Goal: Navigation & Orientation: Find specific page/section

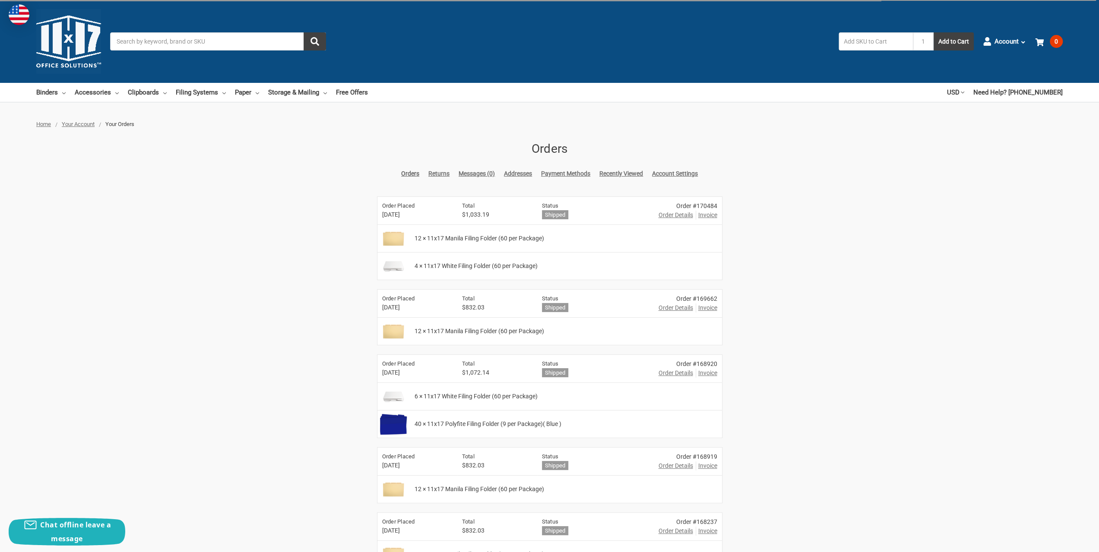
click at [896, 41] on input "text" at bounding box center [876, 41] width 74 height 18
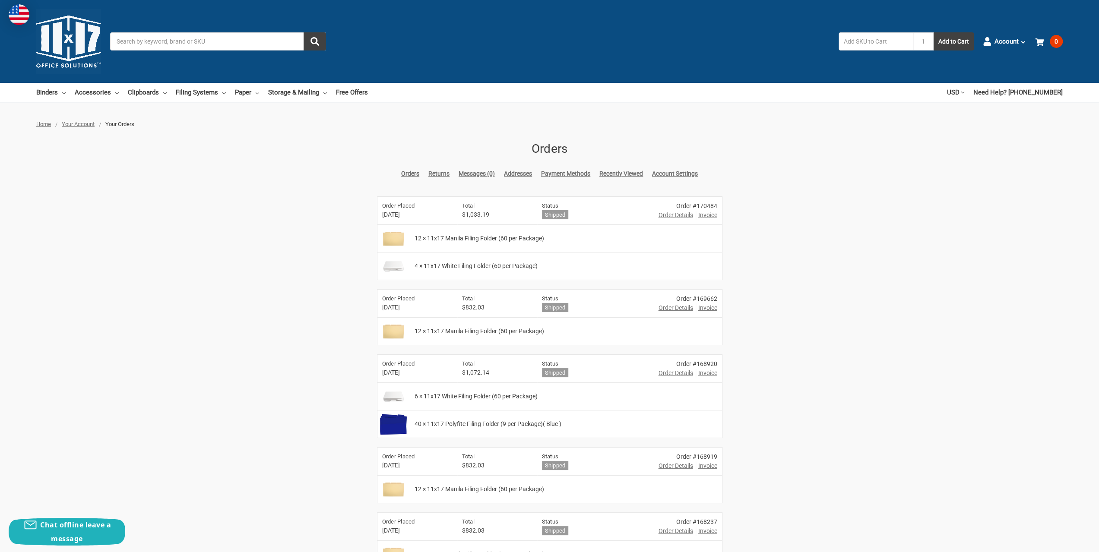
click at [238, 40] on input "Search" at bounding box center [218, 41] width 216 height 18
click at [58, 92] on link "Binders" at bounding box center [50, 92] width 29 height 19
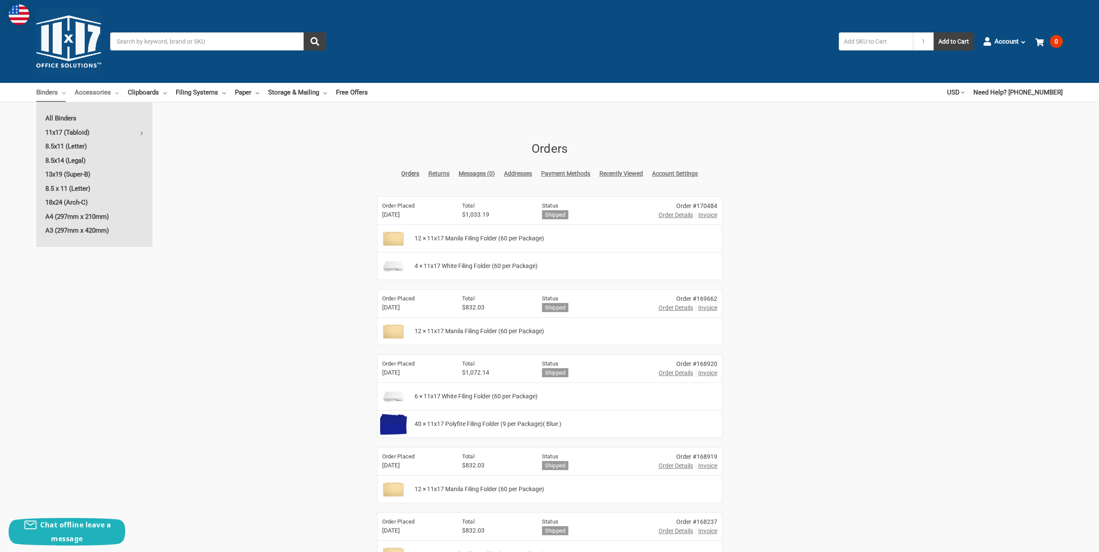
click at [95, 91] on link "Accessories" at bounding box center [97, 92] width 44 height 19
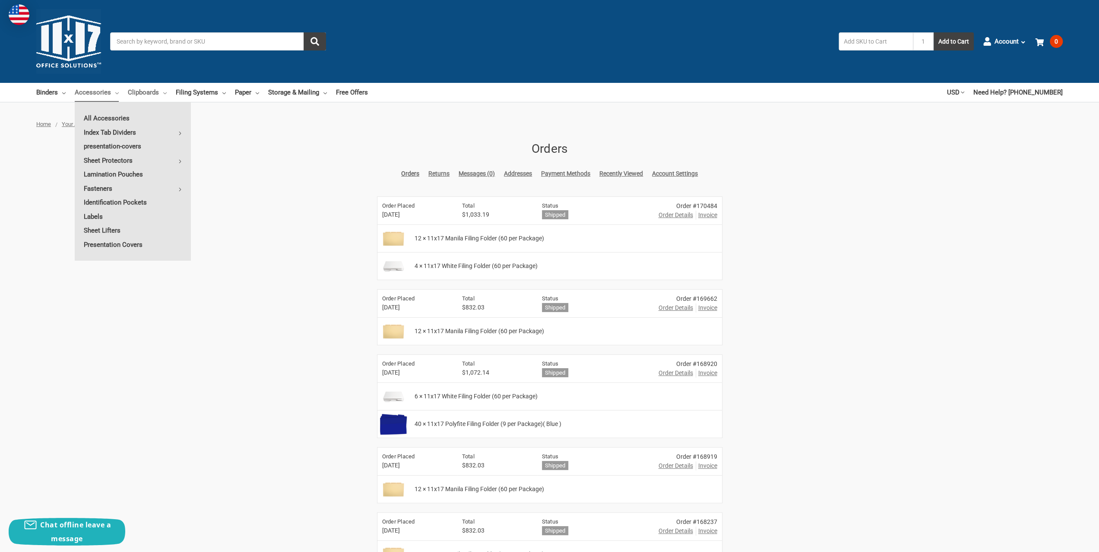
click at [143, 91] on link "Clipboards" at bounding box center [147, 92] width 39 height 19
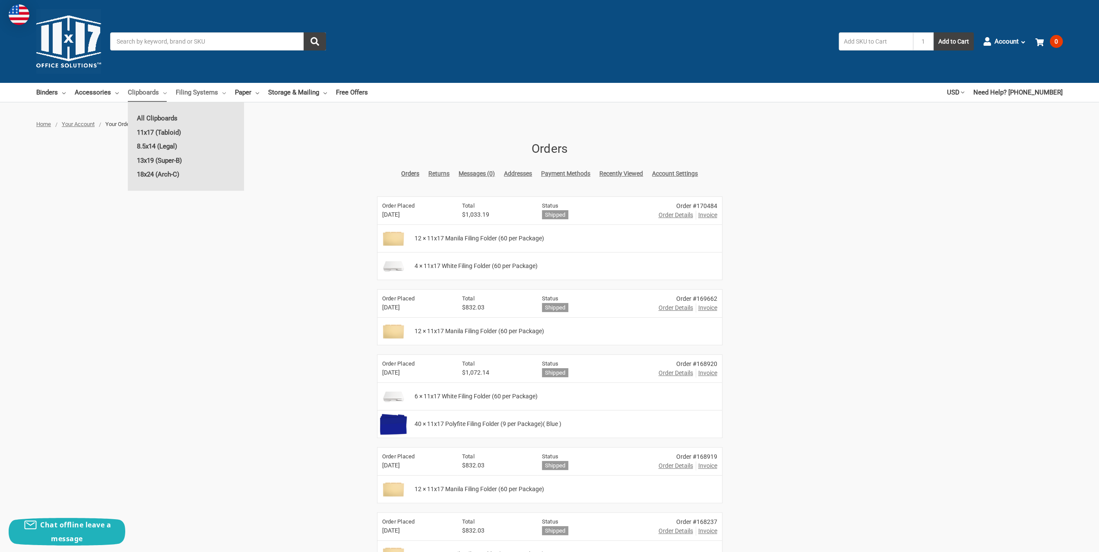
click at [207, 95] on link "Filing Systems" at bounding box center [201, 92] width 50 height 19
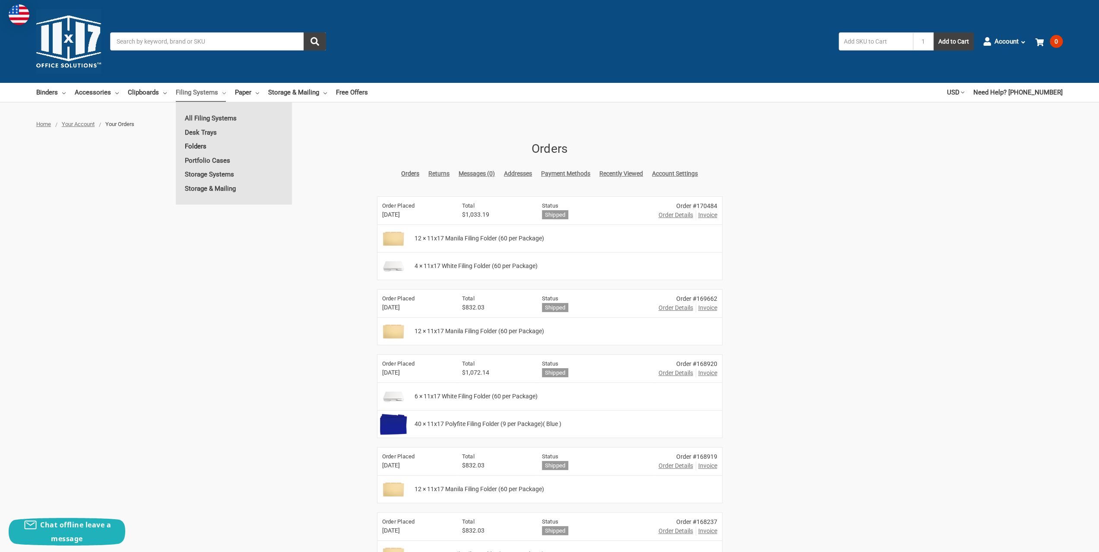
click at [196, 147] on link "Folders" at bounding box center [234, 147] width 116 height 14
